Goal: Book appointment/travel/reservation

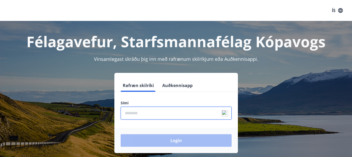
click at [171, 116] on input "phone" at bounding box center [175, 112] width 111 height 13
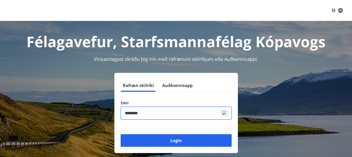
type input "********"
click at [120, 134] on button "Login" at bounding box center [175, 140] width 111 height 13
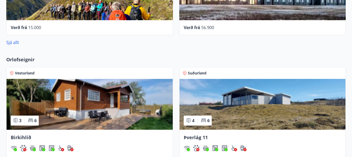
scroll to position [367, 0]
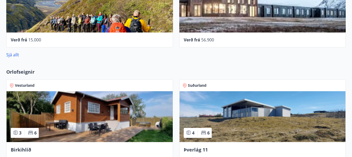
click at [27, 71] on span "Orlofseignir" at bounding box center [20, 71] width 28 height 7
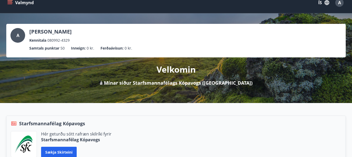
scroll to position [0, 0]
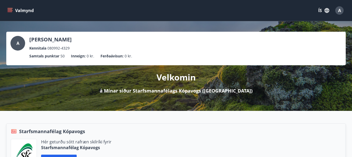
click at [18, 7] on button "Valmynd" at bounding box center [21, 10] width 30 height 9
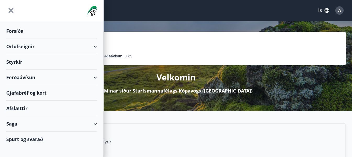
click at [26, 44] on div "Orlofseignir" at bounding box center [51, 46] width 91 height 15
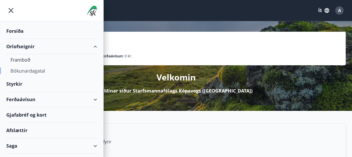
click at [30, 71] on div "Bókunardagatal" at bounding box center [51, 70] width 82 height 11
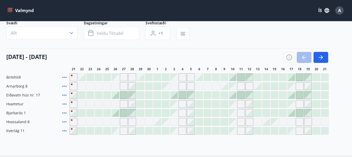
scroll to position [37, 0]
click at [321, 60] on icon "button" at bounding box center [320, 57] width 6 height 6
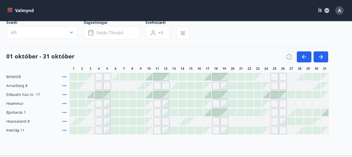
click at [276, 105] on div "Gráir dagar eru ekki bókanlegir" at bounding box center [274, 103] width 8 height 8
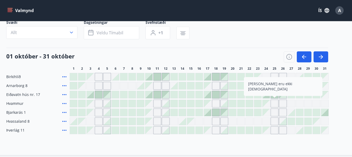
click at [266, 105] on div "Gráir dagar eru ekki bókanlegir" at bounding box center [265, 103] width 7 height 7
click at [287, 57] on icon "button" at bounding box center [289, 57] width 6 height 6
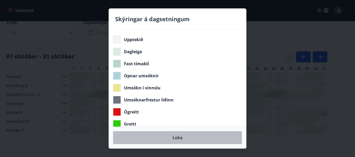
click at [183, 137] on button "Loka" at bounding box center [177, 137] width 129 height 13
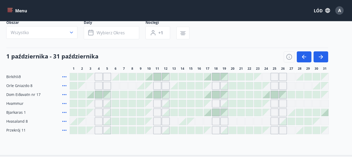
click at [276, 77] on div "Nie można rezerwować dni szarych." at bounding box center [274, 77] width 8 height 8
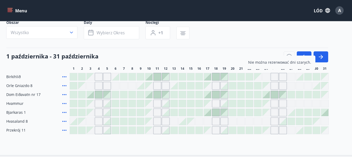
click at [265, 79] on div "Nie można rezerwować dni szarych." at bounding box center [266, 77] width 8 height 8
click at [275, 114] on div "Nie można rezerwować dni szarych." at bounding box center [274, 112] width 8 height 8
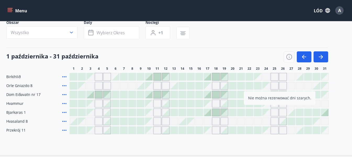
click at [283, 114] on div "Nie można rezerwować dni szarych." at bounding box center [283, 112] width 8 height 8
click at [273, 90] on div at bounding box center [274, 94] width 8 height 8
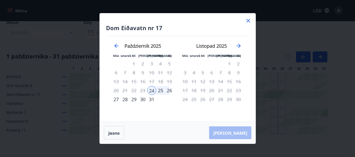
click at [247, 18] on icon at bounding box center [248, 21] width 6 height 6
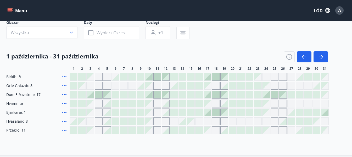
click at [64, 94] on icon at bounding box center [64, 94] width 4 height 1
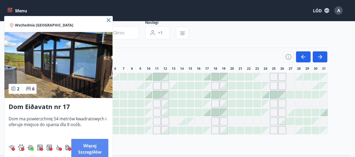
click at [87, 151] on font "Więcej szczegółów" at bounding box center [90, 148] width 24 height 12
